Goal: Check status: Check status

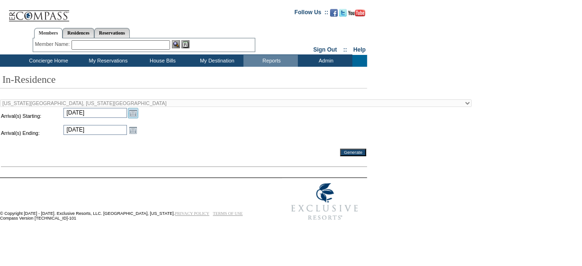
click at [132, 113] on link "Open the calendar popup." at bounding box center [133, 113] width 10 height 10
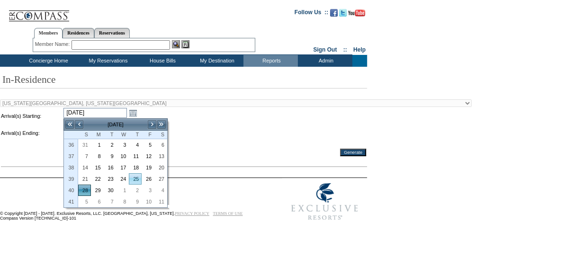
click at [136, 181] on link "25" at bounding box center [135, 179] width 12 height 10
type input "[DATE]"
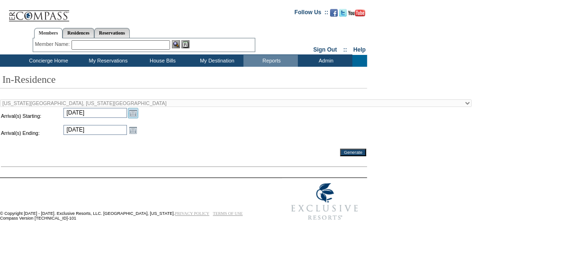
click at [136, 114] on link "Open the calendar popup." at bounding box center [133, 113] width 10 height 10
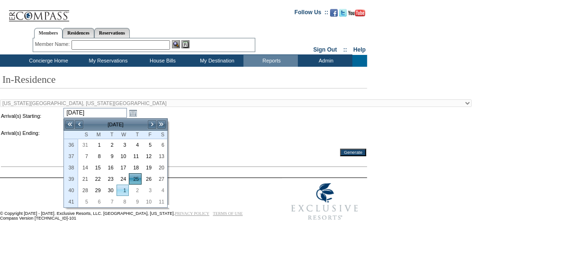
click at [127, 190] on link "1" at bounding box center [123, 190] width 12 height 10
type input "[DATE]"
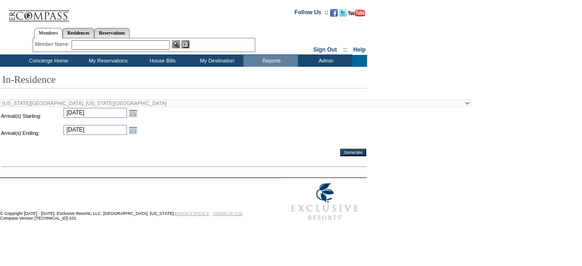
drag, startPoint x: 152, startPoint y: 155, endPoint x: 142, endPoint y: 146, distance: 13.7
click at [152, 155] on td "Generate" at bounding box center [183, 153] width 365 height 8
click at [135, 131] on link "Open the calendar popup." at bounding box center [133, 130] width 10 height 10
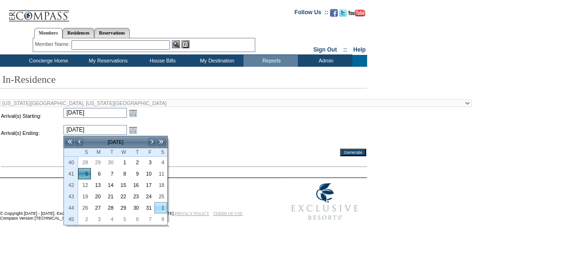
click at [162, 208] on link "1" at bounding box center [161, 208] width 12 height 10
type input "[DATE]"
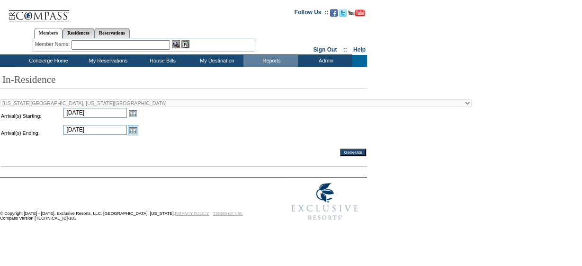
click at [132, 129] on link "Open the calendar popup." at bounding box center [133, 130] width 10 height 10
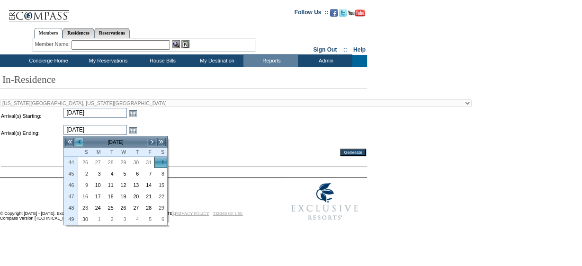
click at [82, 144] on link "<" at bounding box center [78, 141] width 9 height 9
click at [125, 161] on link "1" at bounding box center [123, 162] width 12 height 10
type input "[DATE]"
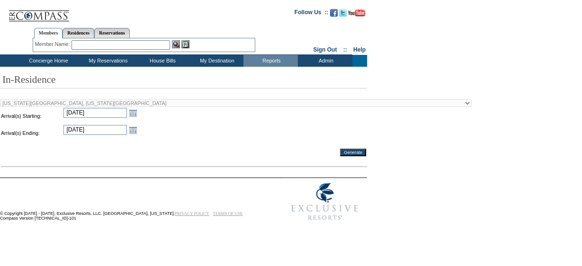
click at [352, 153] on input "Generate" at bounding box center [353, 153] width 26 height 8
